Goal: Transaction & Acquisition: Purchase product/service

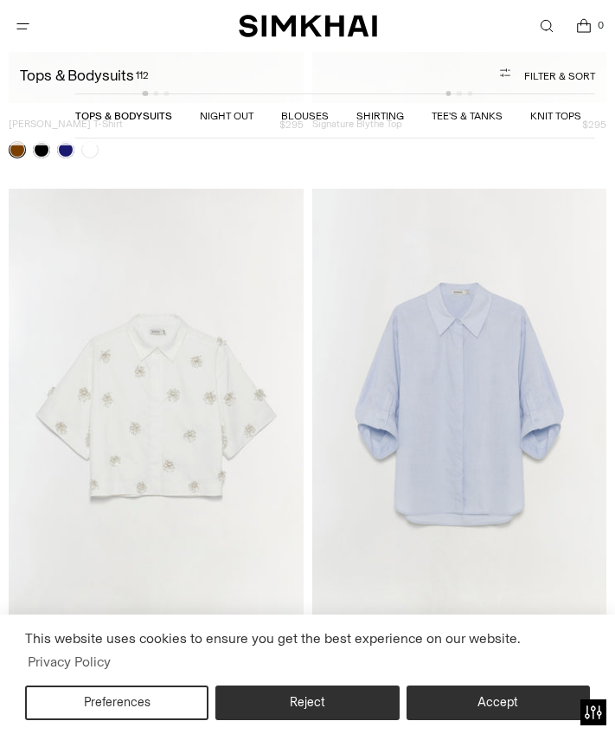
scroll to position [17505, 0]
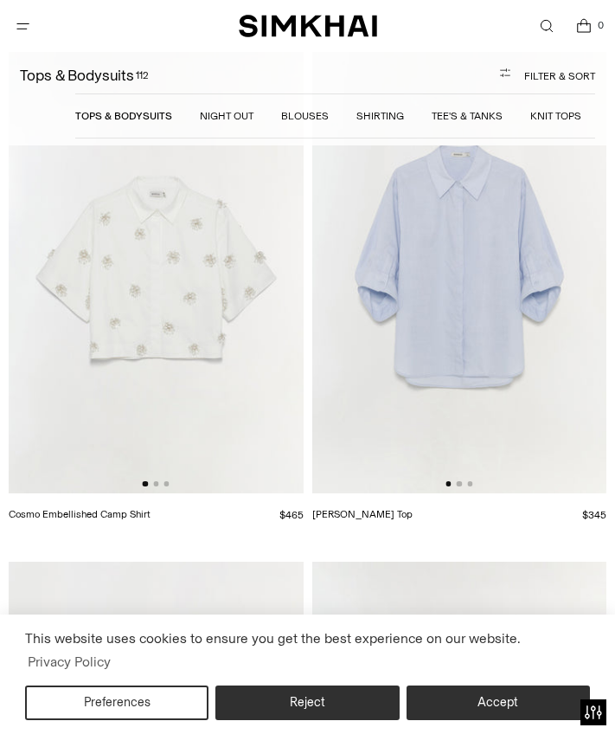
click at [496, 350] on img at bounding box center [459, 272] width 295 height 442
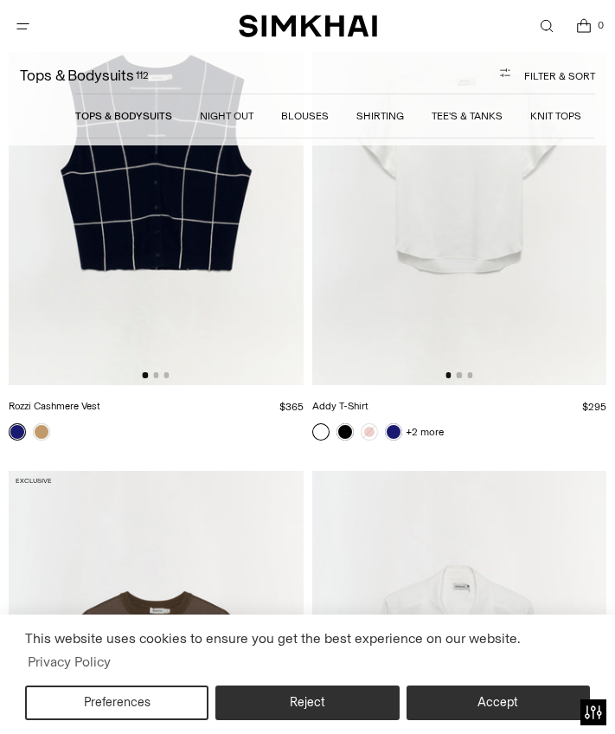
scroll to position [16542, 0]
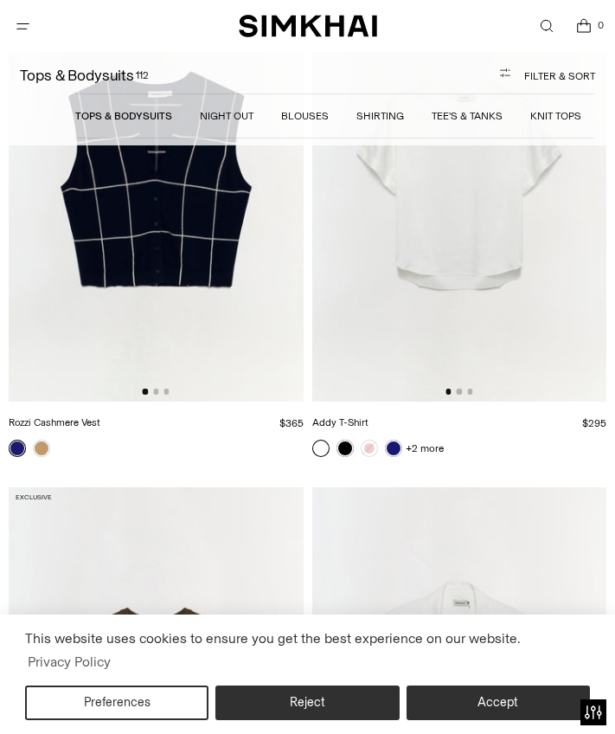
click at [314, 112] on link "Blouses" at bounding box center [305, 116] width 48 height 12
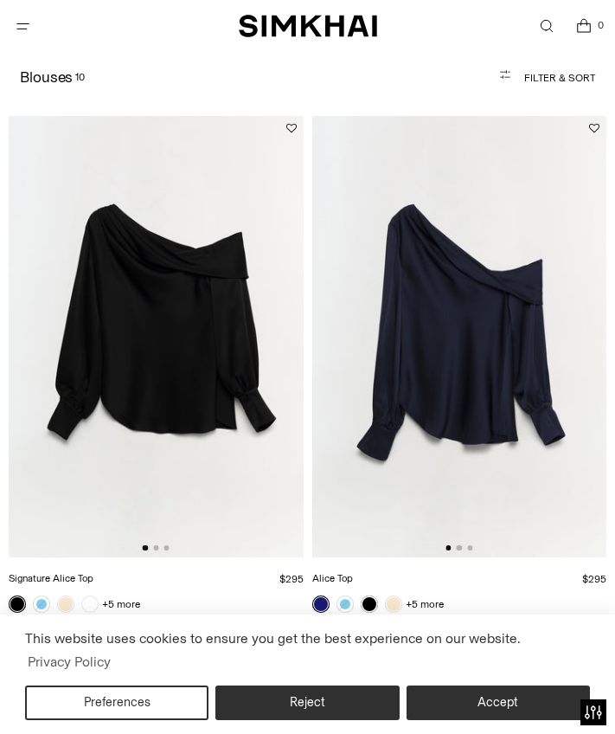
scroll to position [127, 0]
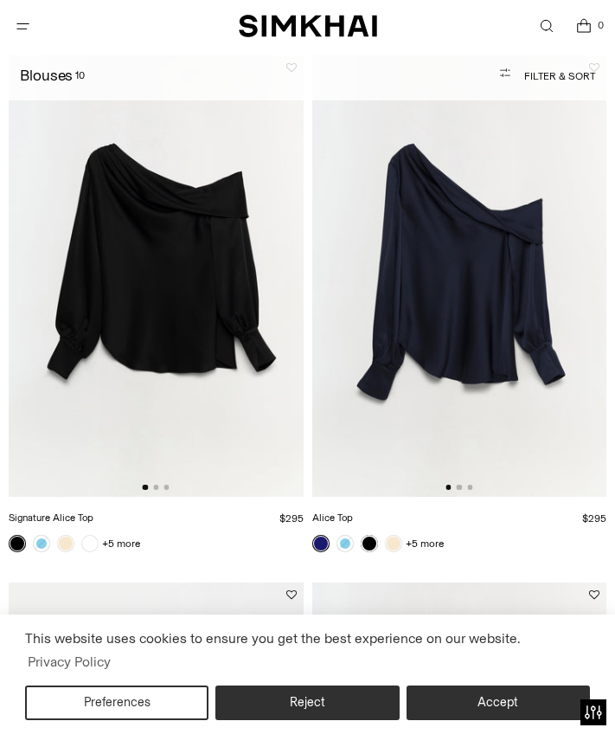
click at [274, 40] on span "SIMKHAI" at bounding box center [308, 26] width 138 height 39
click at [271, 31] on img "SIMKHAI" at bounding box center [308, 26] width 138 height 25
